Goal: Task Accomplishment & Management: Manage account settings

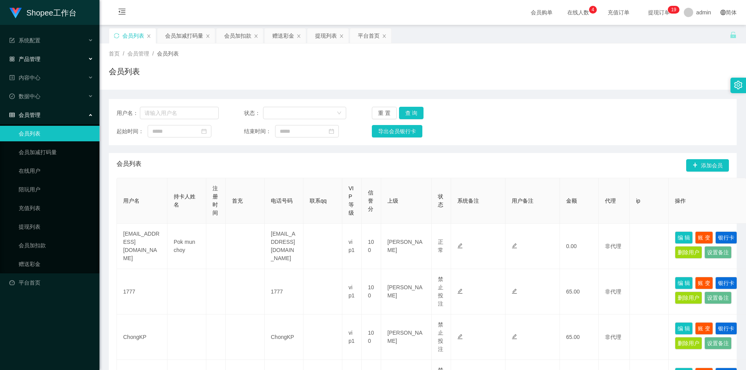
click at [43, 54] on div "产品管理" at bounding box center [49, 59] width 99 height 16
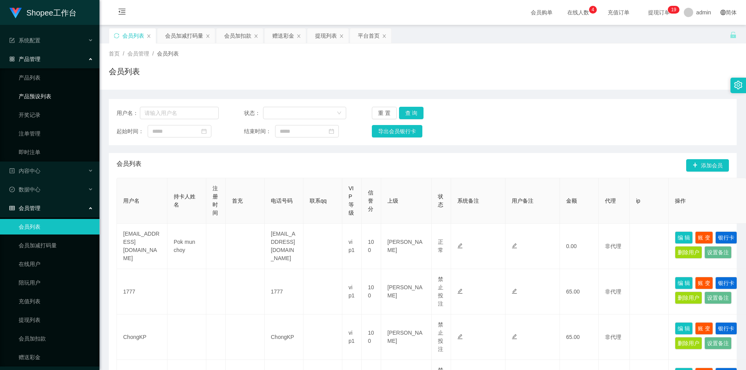
click at [49, 92] on link "产品预设列表" at bounding box center [56, 97] width 75 height 16
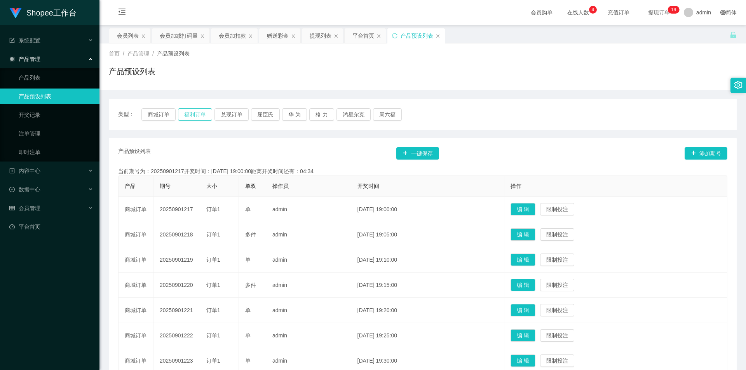
click at [200, 117] on button "福利订单" at bounding box center [195, 114] width 34 height 12
click at [158, 115] on button "商城订单" at bounding box center [158, 114] width 34 height 12
click at [267, 119] on button "屈臣氏" at bounding box center [265, 114] width 29 height 12
click at [295, 117] on button "华 为" at bounding box center [294, 114] width 25 height 12
click at [317, 116] on button "格 力" at bounding box center [321, 114] width 25 height 12
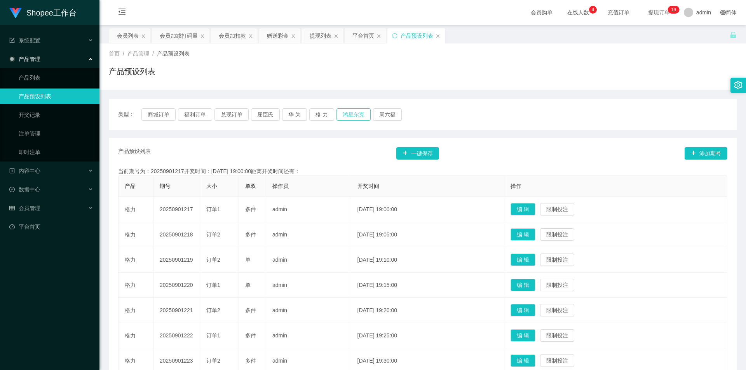
click at [351, 118] on button "鸿星尔克" at bounding box center [353, 114] width 34 height 12
click at [393, 114] on button "周六福" at bounding box center [387, 114] width 29 height 12
click at [151, 117] on button "商城订单" at bounding box center [158, 114] width 34 height 12
click at [120, 37] on div "会员列表" at bounding box center [128, 35] width 22 height 15
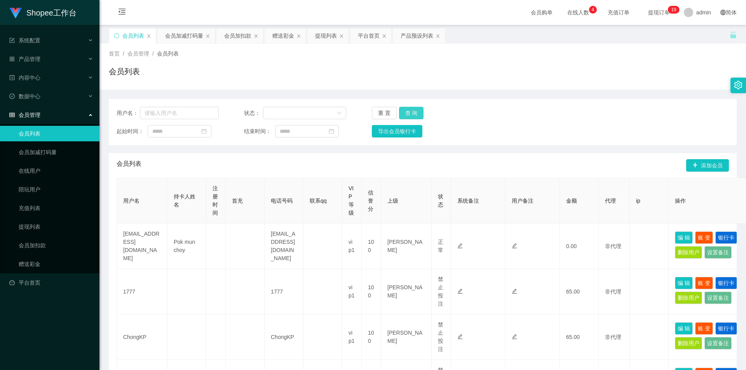
click at [420, 108] on button "查 询" at bounding box center [411, 113] width 25 height 12
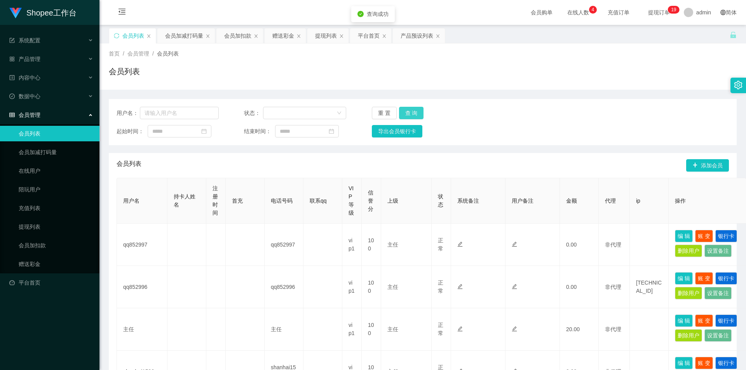
click at [420, 108] on button "查 询" at bounding box center [411, 113] width 25 height 12
click at [420, 108] on button "查 询" at bounding box center [415, 113] width 33 height 12
click at [420, 108] on div "重 置 查 询" at bounding box center [423, 113] width 102 height 12
click at [437, 37] on icon "图标: close" at bounding box center [437, 36] width 5 height 5
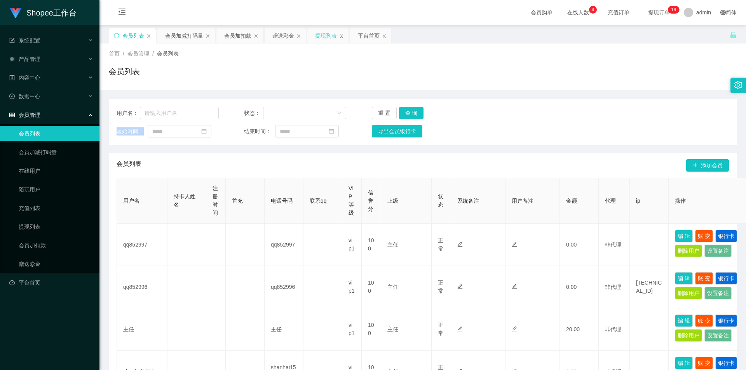
click at [341, 37] on icon "图标: close" at bounding box center [341, 35] width 3 height 3
click at [299, 37] on icon "图标: close" at bounding box center [298, 36] width 5 height 5
click at [254, 35] on icon "图标: close" at bounding box center [256, 36] width 5 height 5
click at [209, 34] on icon "图标: close" at bounding box center [207, 36] width 5 height 5
click at [151, 35] on icon "图标: close" at bounding box center [148, 36] width 5 height 5
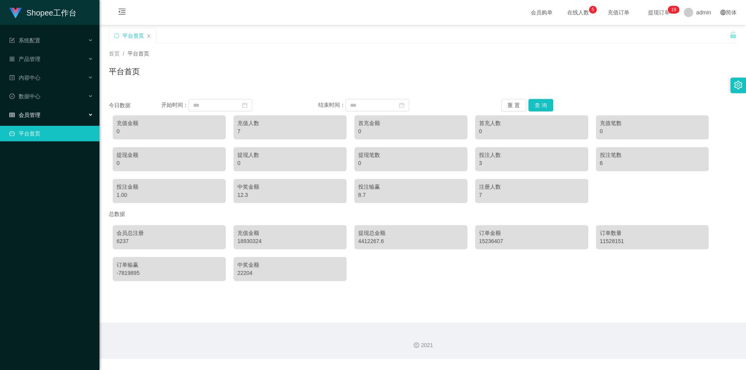
click at [76, 113] on div "会员管理" at bounding box center [49, 115] width 99 height 16
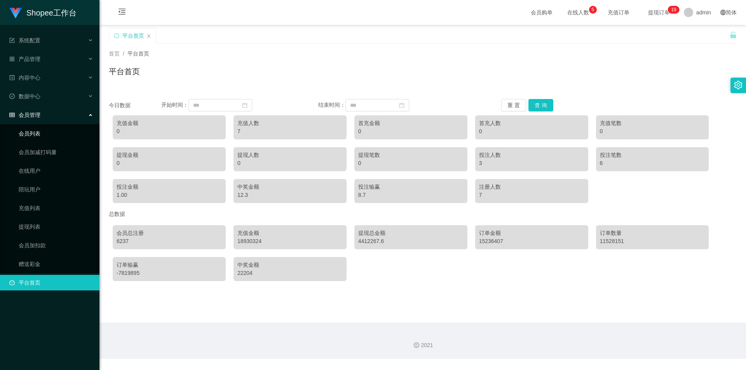
click at [36, 130] on link "会员列表" at bounding box center [56, 134] width 75 height 16
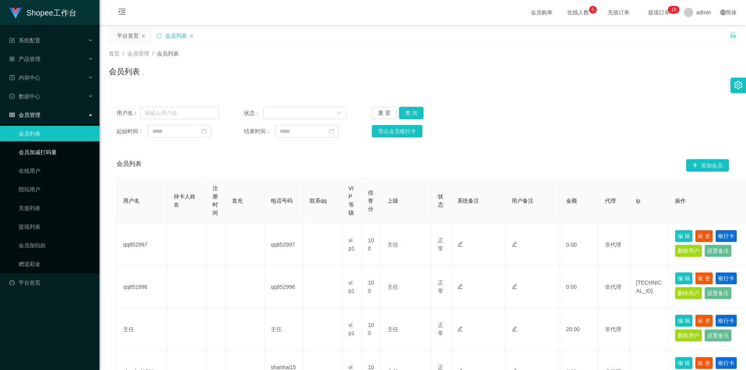
click at [45, 157] on link "会员加减打码量" at bounding box center [56, 152] width 75 height 16
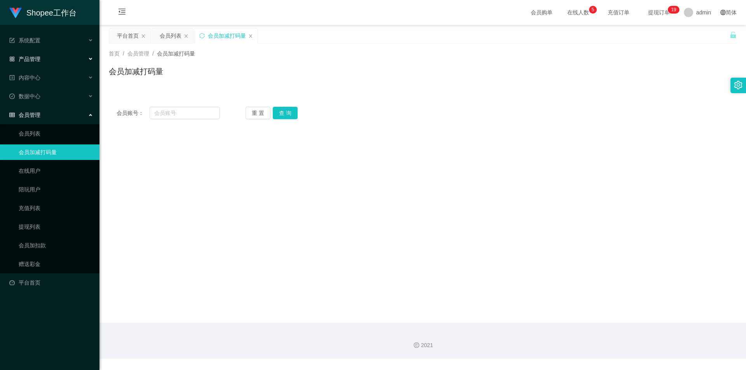
click at [38, 59] on span "产品管理" at bounding box center [24, 59] width 31 height 6
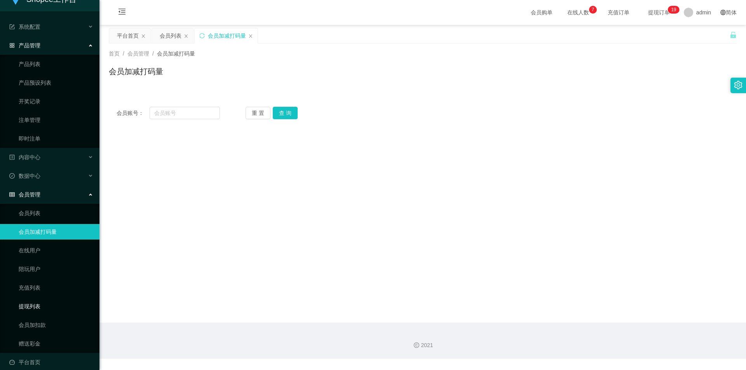
scroll to position [21, 0]
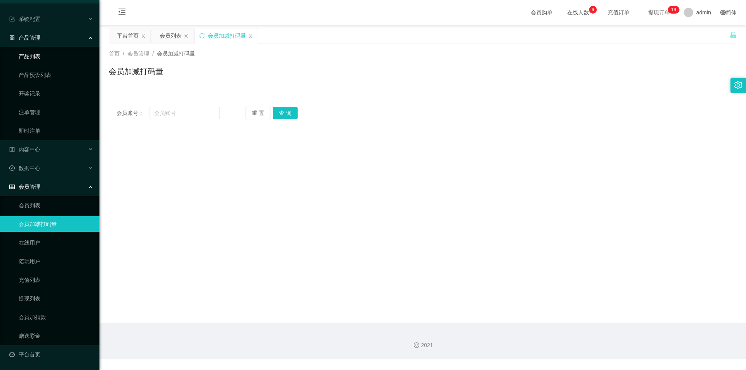
click at [38, 56] on link "产品列表" at bounding box center [56, 57] width 75 height 16
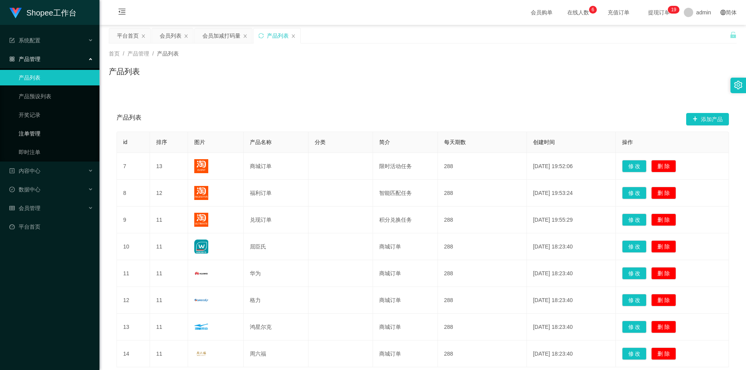
click at [38, 131] on link "注单管理" at bounding box center [56, 134] width 75 height 16
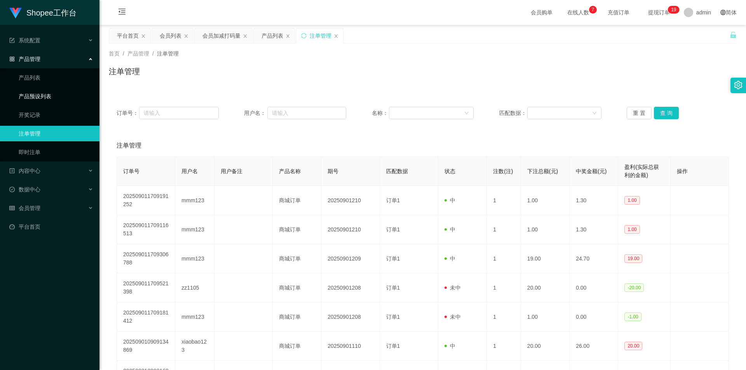
click at [32, 97] on link "产品预设列表" at bounding box center [56, 97] width 75 height 16
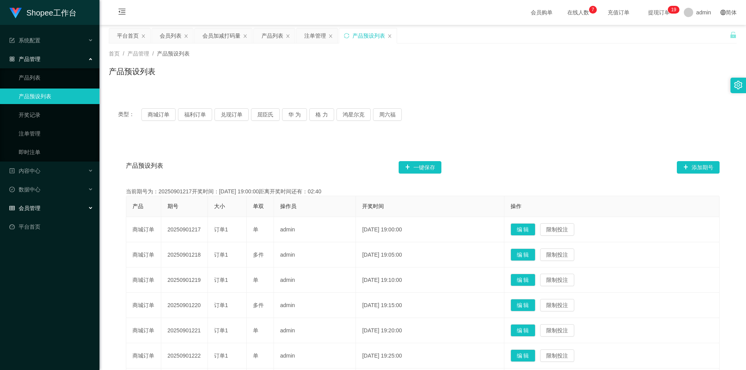
click at [37, 211] on span "会员管理" at bounding box center [24, 208] width 31 height 6
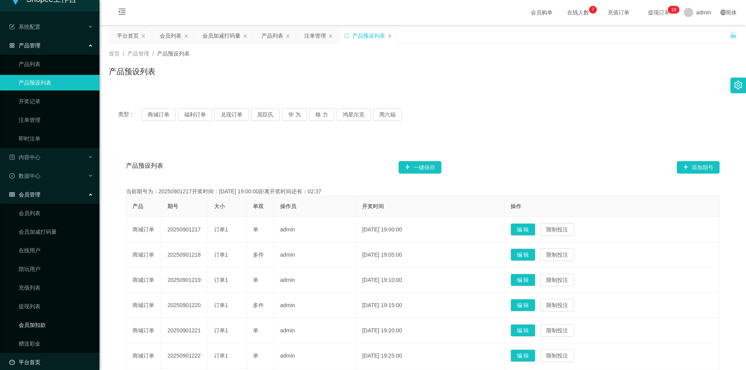
scroll to position [21, 0]
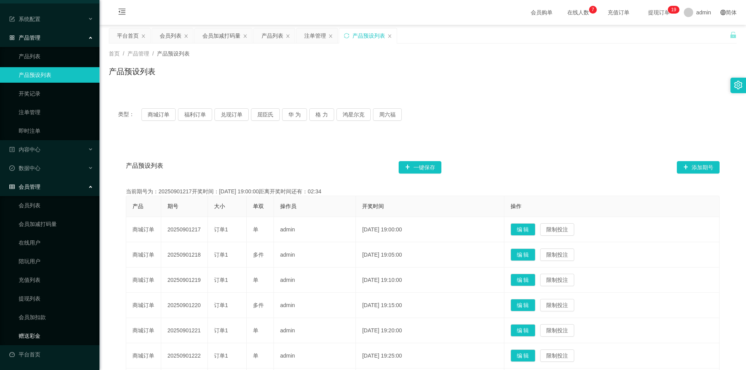
click at [38, 337] on link "赠送彩金" at bounding box center [56, 336] width 75 height 16
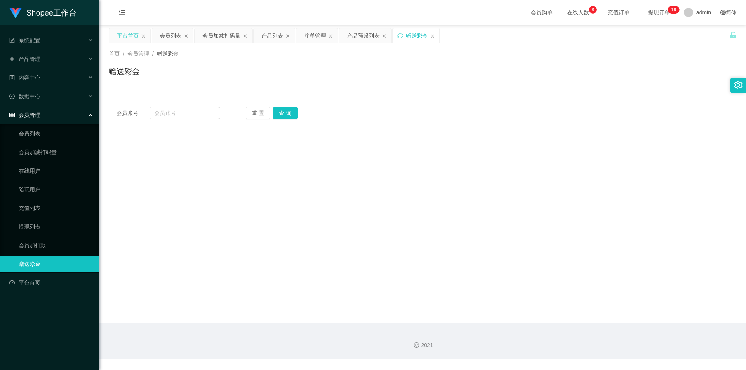
click at [122, 35] on div "平台首页" at bounding box center [128, 35] width 22 height 15
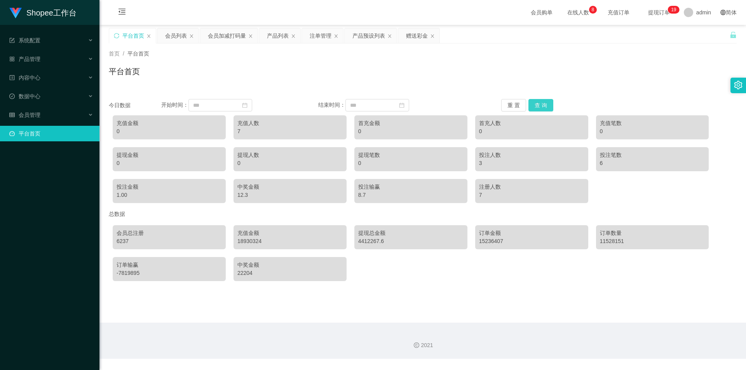
click at [538, 102] on button "查 询" at bounding box center [540, 105] width 25 height 12
click at [176, 35] on div "会员列表" at bounding box center [176, 35] width 22 height 15
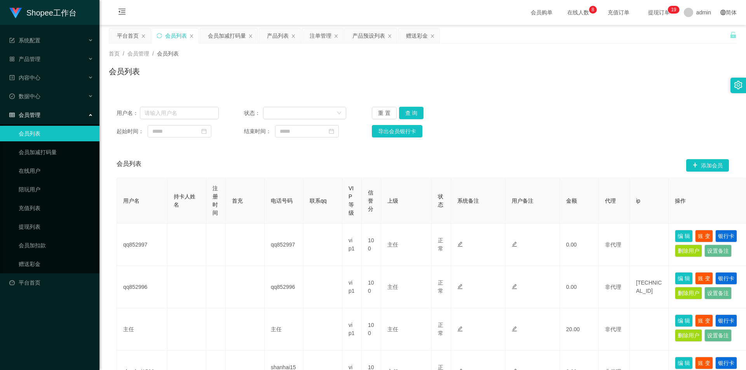
drag, startPoint x: 362, startPoint y: 34, endPoint x: 463, endPoint y: 80, distance: 111.2
click at [362, 34] on div "产品预设列表" at bounding box center [368, 35] width 33 height 15
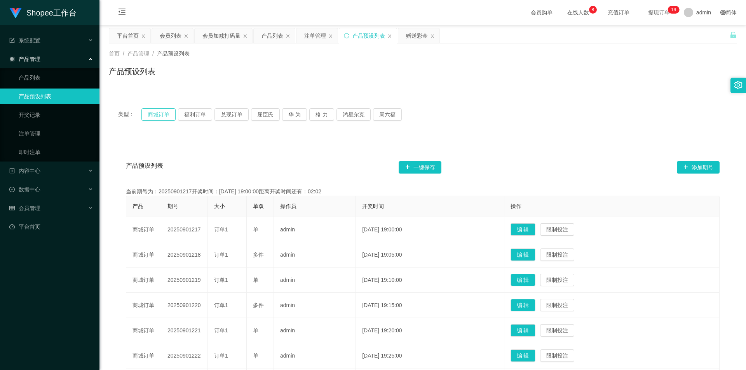
click at [157, 113] on button "商城订单" at bounding box center [158, 114] width 34 height 12
click at [193, 115] on button "福利订单" at bounding box center [195, 114] width 34 height 12
drag, startPoint x: 129, startPoint y: 35, endPoint x: 143, endPoint y: 53, distance: 23.5
click at [129, 35] on div "平台首页" at bounding box center [128, 35] width 22 height 15
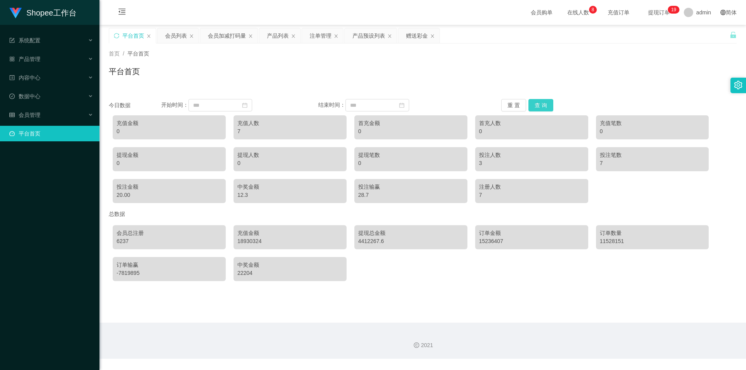
click at [545, 109] on button "查 询" at bounding box center [540, 105] width 25 height 12
click at [542, 104] on button "查 询" at bounding box center [540, 105] width 25 height 12
drag, startPoint x: 561, startPoint y: 302, endPoint x: 745, endPoint y: 7, distance: 347.6
click at [654, 267] on main "关闭左侧 关闭右侧 关闭其它 刷新页面 平台首页 会员列表 会员加减打码量 产品列表 注单管理 产品预设列表 赠送彩金 首页 / 平台首页 / 平台首页 今日…" at bounding box center [422, 174] width 646 height 298
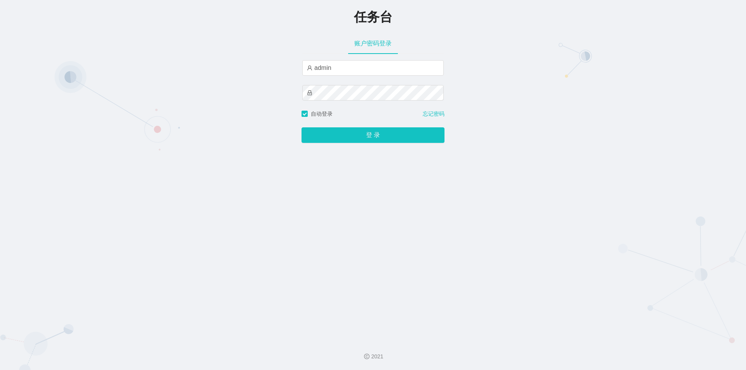
click at [370, 139] on button "登 录" at bounding box center [372, 135] width 143 height 16
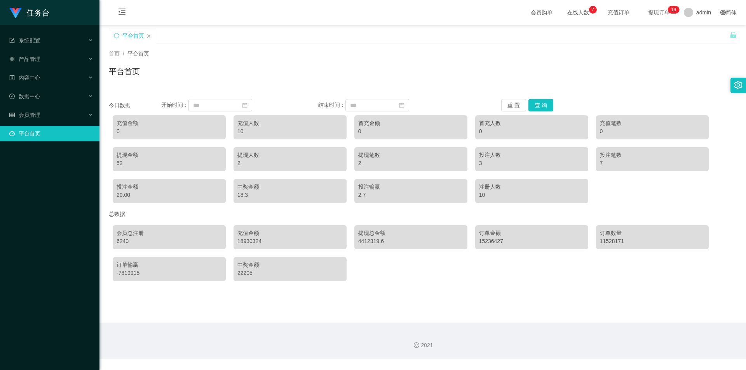
click at [225, 4] on div "会员购单 在线人数 0 1 2 3 4 5 6 7 8 9 0 1 2 3 4 5 6 7 8 9 0 1 2 3 4 5 6 7 8 9 充值订单 提现订单…" at bounding box center [422, 12] width 646 height 25
